Goal: Information Seeking & Learning: Learn about a topic

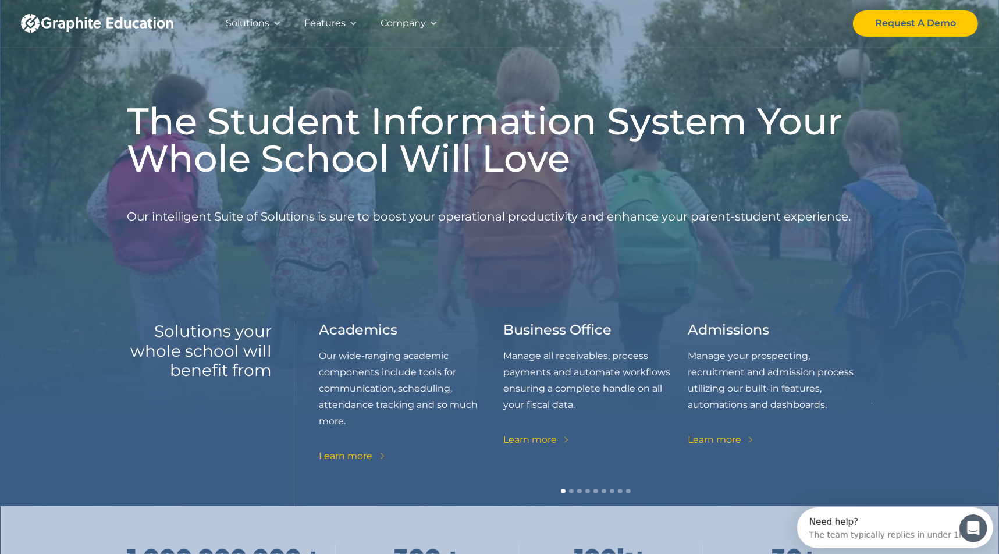
click at [325, 24] on div "Features" at bounding box center [324, 23] width 41 height 16
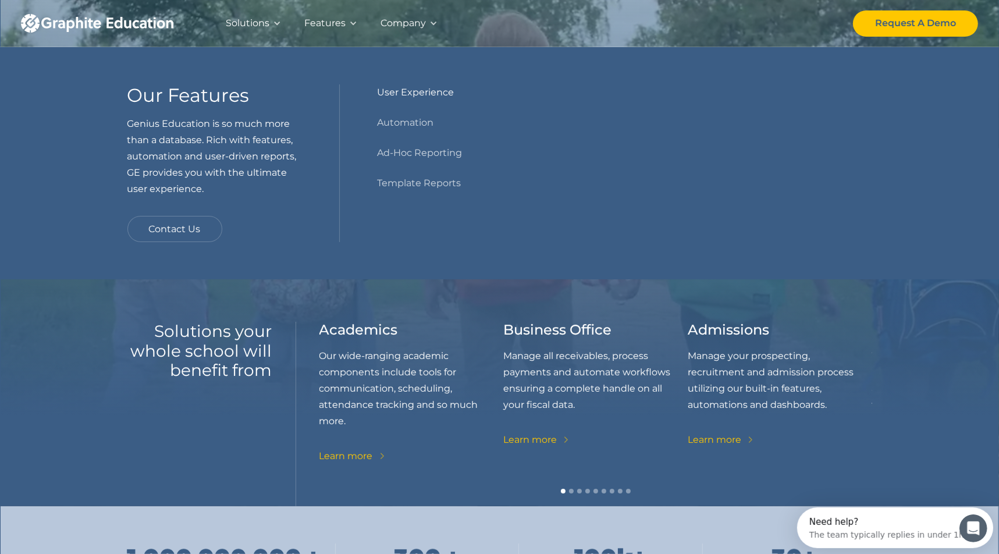
click at [404, 91] on link "User Experience" at bounding box center [415, 92] width 77 height 16
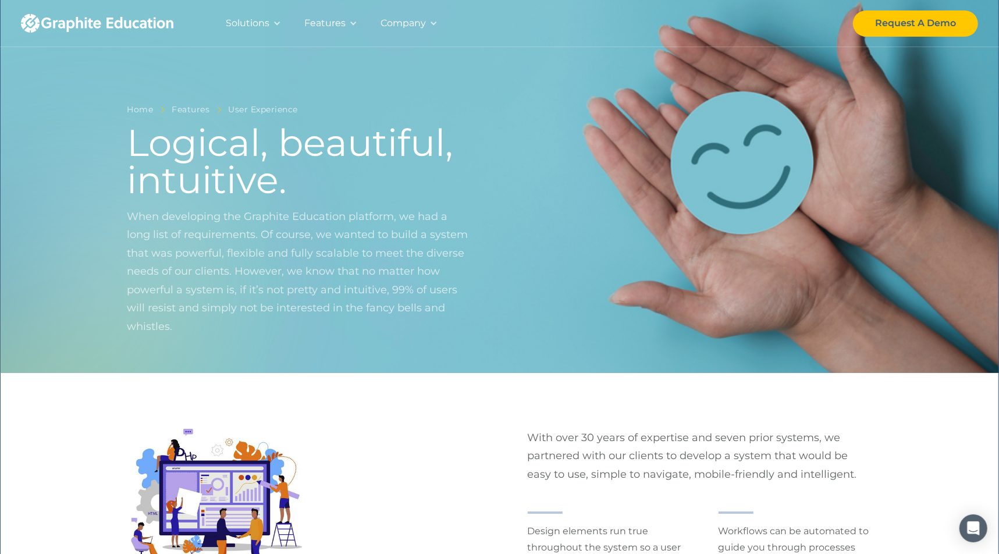
click at [325, 16] on div "Features" at bounding box center [324, 23] width 41 height 16
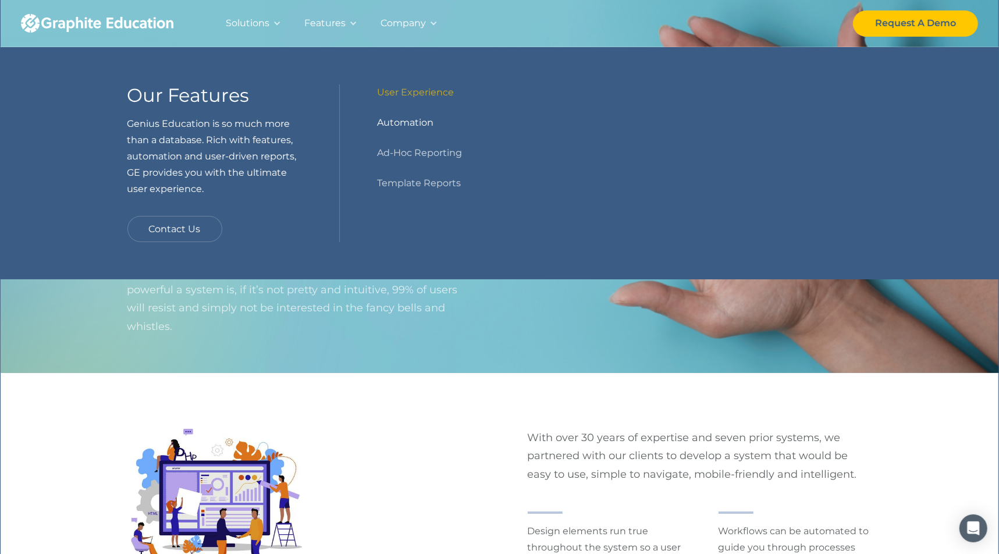
click at [406, 125] on link "Automation" at bounding box center [405, 123] width 56 height 16
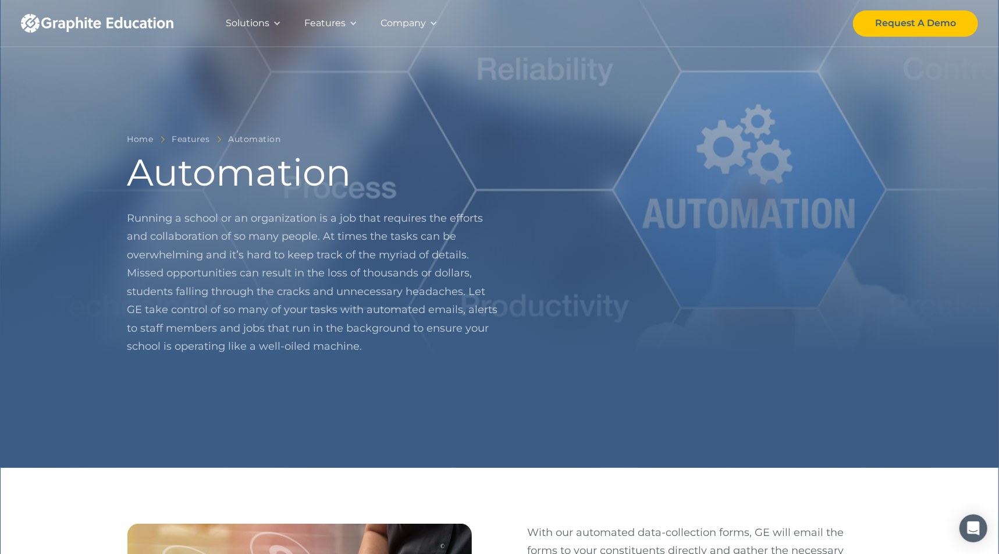
click at [267, 18] on div "Solutions" at bounding box center [248, 23] width 44 height 16
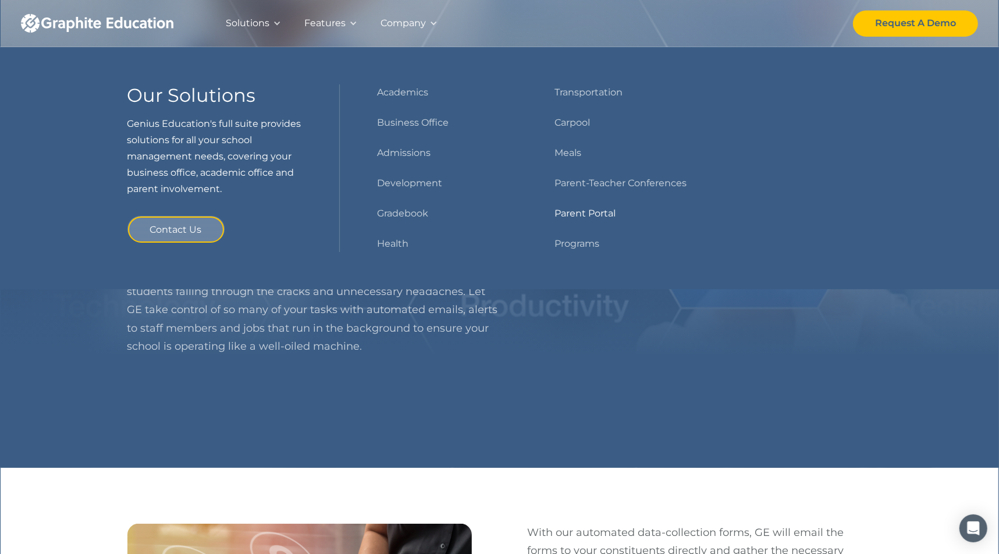
click at [586, 214] on link "Parent Portal" at bounding box center [585, 213] width 61 height 16
